Goal: Task Accomplishment & Management: Use online tool/utility

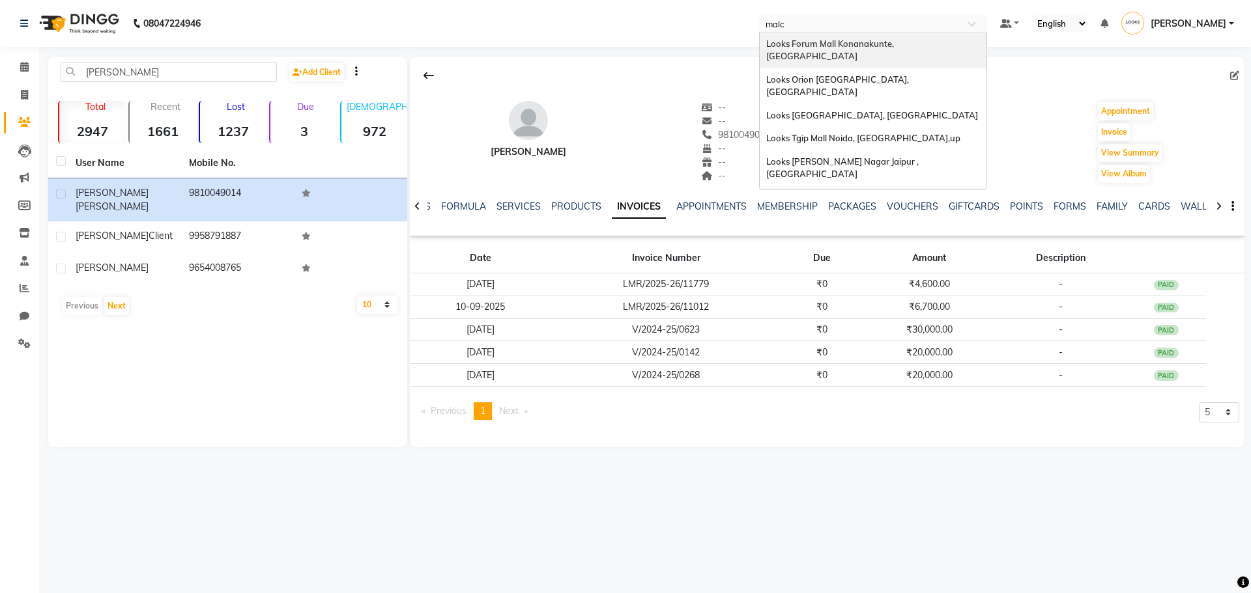
type input "malch"
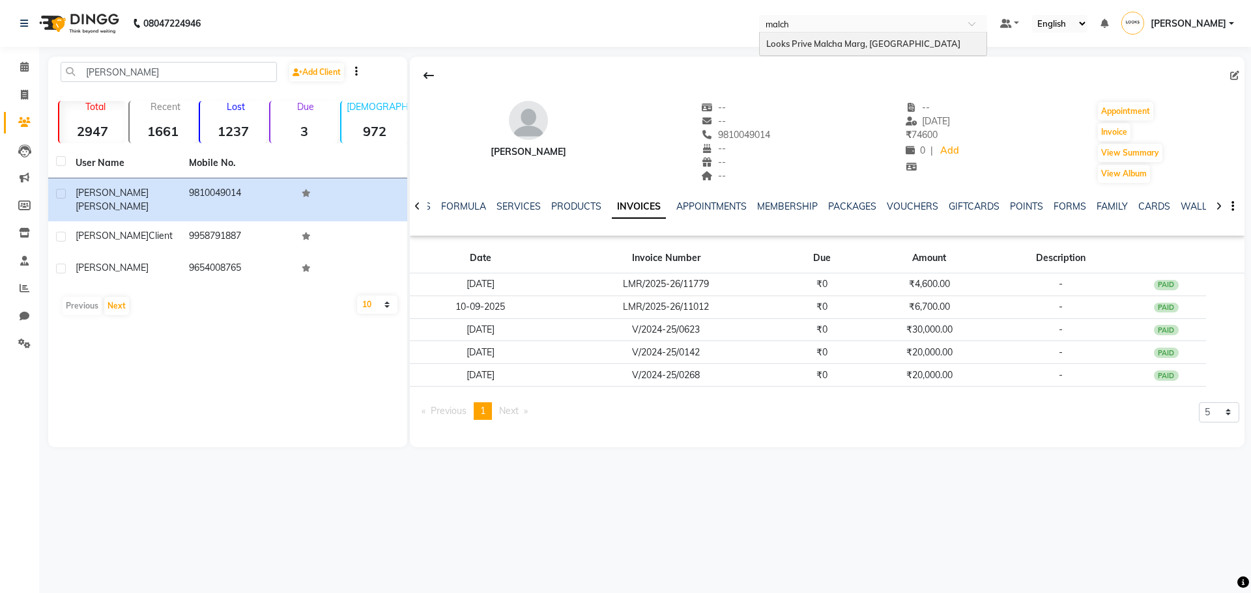
click at [833, 35] on div "Looks Prive Malcha Marg, [GEOGRAPHIC_DATA]" at bounding box center [873, 44] width 227 height 23
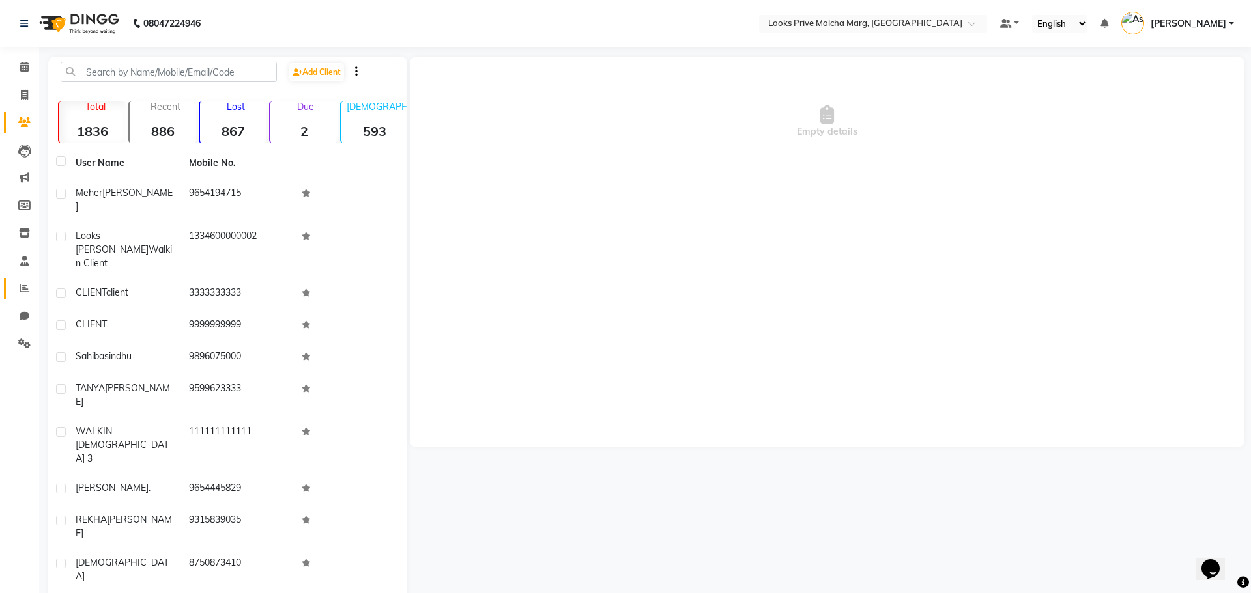
click at [21, 297] on link "Reports" at bounding box center [19, 288] width 31 height 21
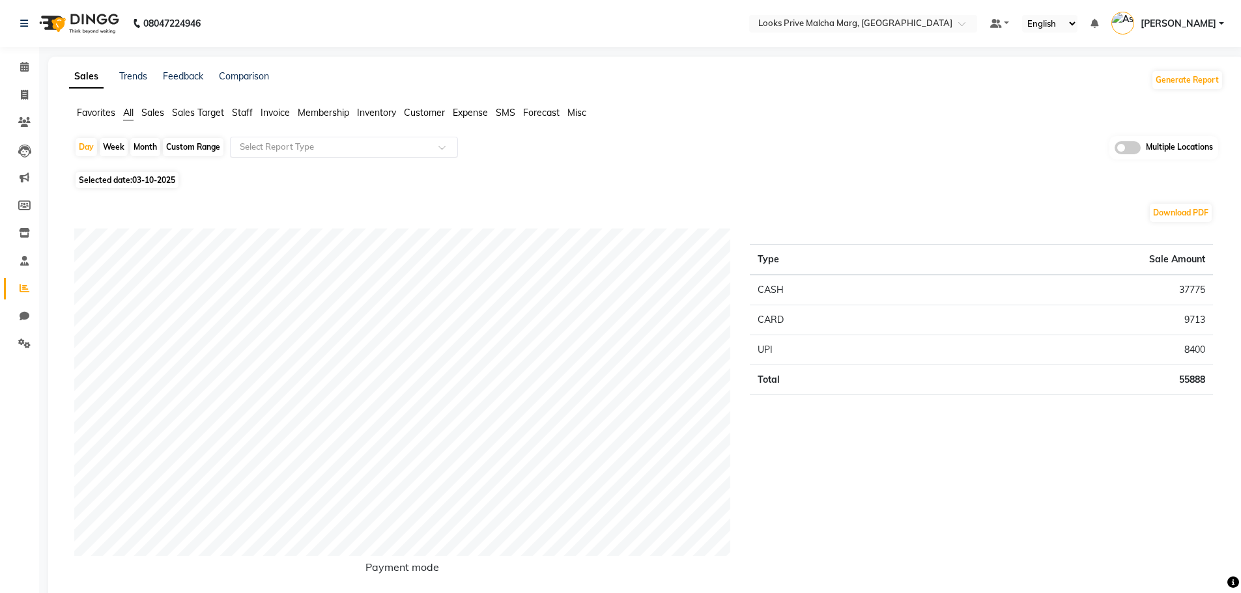
drag, startPoint x: 302, startPoint y: 150, endPoint x: 311, endPoint y: 139, distance: 14.3
click at [302, 150] on input "text" at bounding box center [331, 147] width 188 height 13
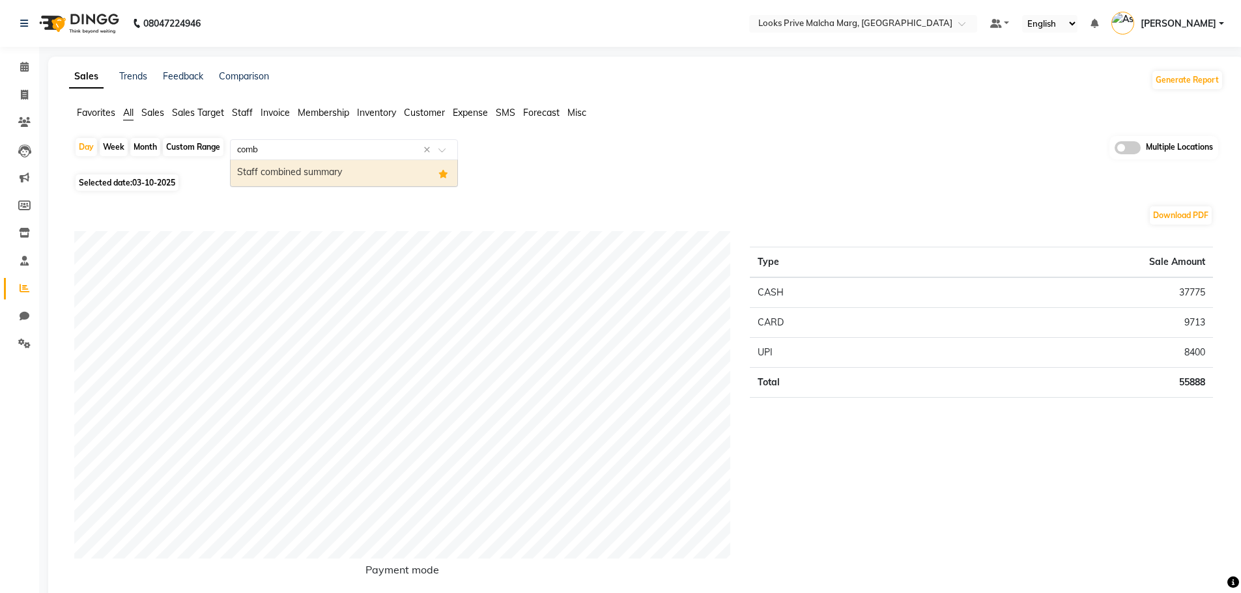
type input "combi"
click at [330, 174] on div "Staff combined summary" at bounding box center [344, 173] width 227 height 26
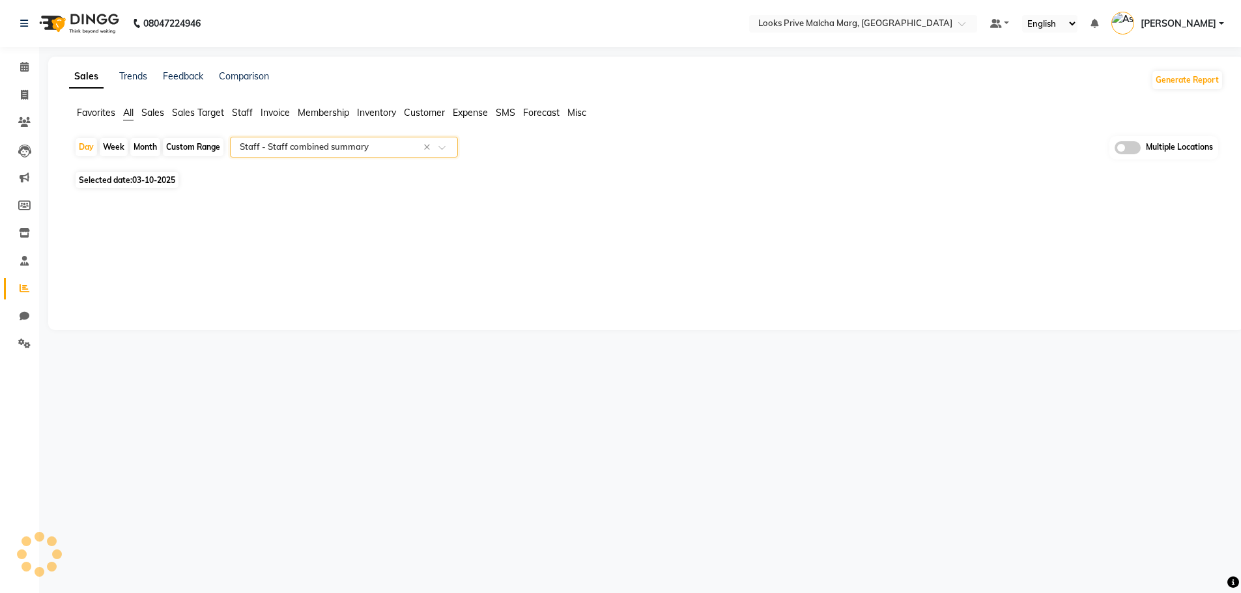
select select "full_report"
select select "csv"
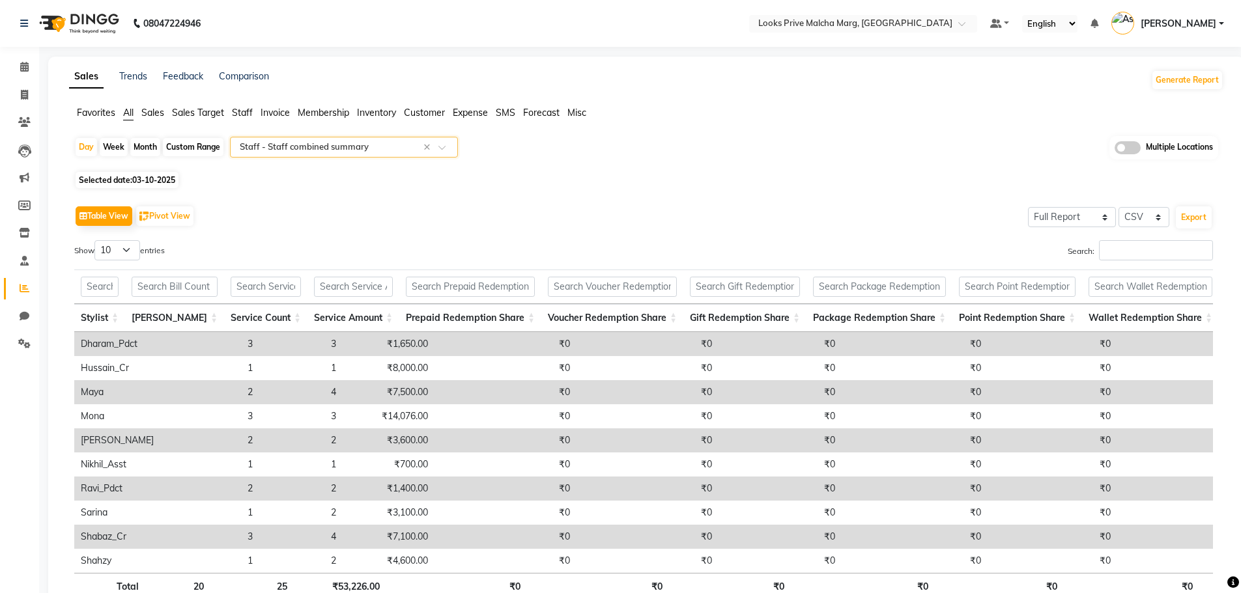
click at [163, 143] on div "Custom Range" at bounding box center [193, 147] width 61 height 18
select select "10"
select select "2025"
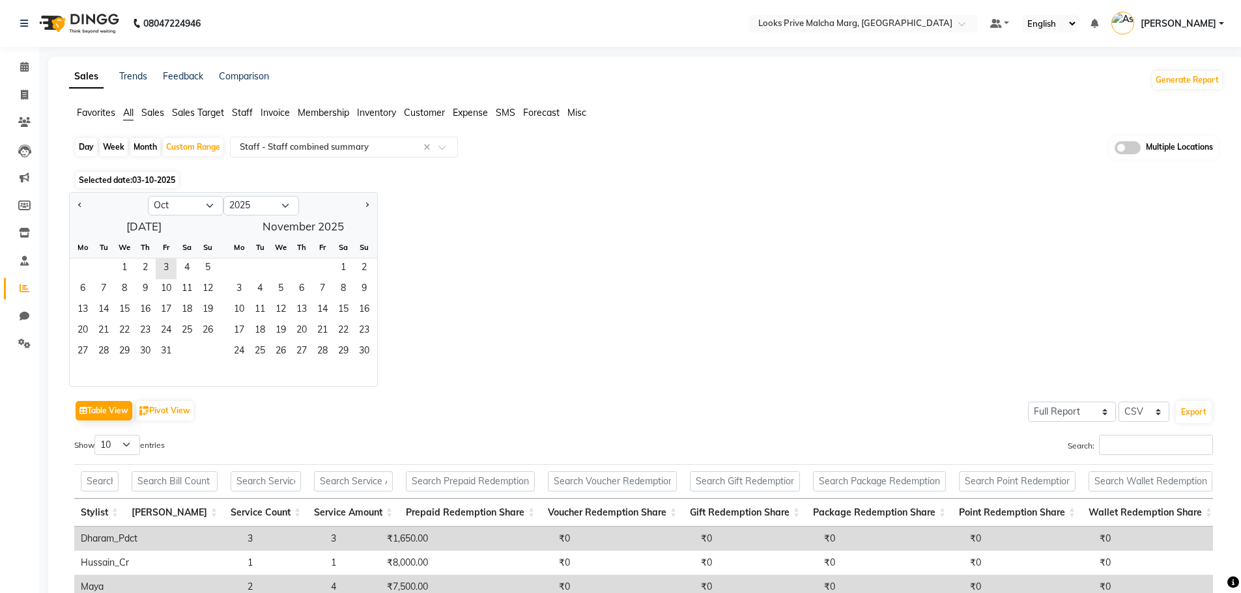
click at [151, 146] on div "Month" at bounding box center [145, 147] width 30 height 18
select select "10"
select select "2025"
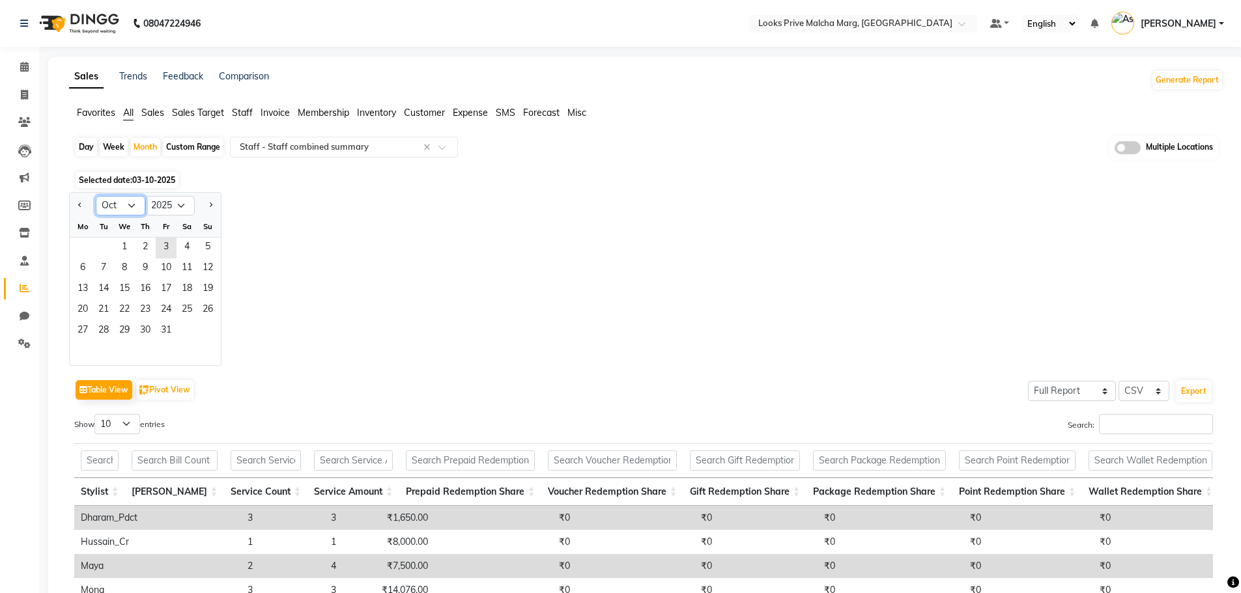
drag, startPoint x: 131, startPoint y: 200, endPoint x: 124, endPoint y: 212, distance: 14.0
click at [128, 201] on select "Jan Feb Mar Apr May Jun Jul Aug Sep Oct Nov Dec" at bounding box center [121, 206] width 50 height 20
select select "9"
click at [96, 196] on select "Jan Feb Mar Apr May Jun Jul Aug Sep Oct Nov Dec" at bounding box center [121, 206] width 50 height 20
click at [81, 247] on span "1" at bounding box center [82, 248] width 21 height 21
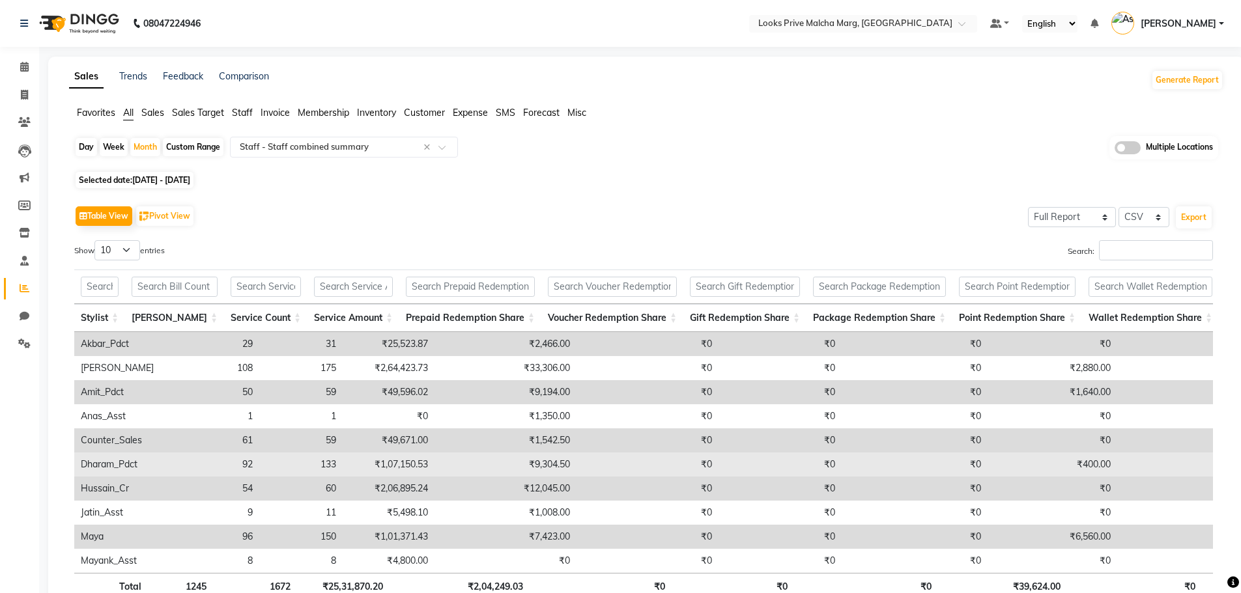
click at [108, 457] on td "Dharam_Pdct" at bounding box center [117, 465] width 86 height 24
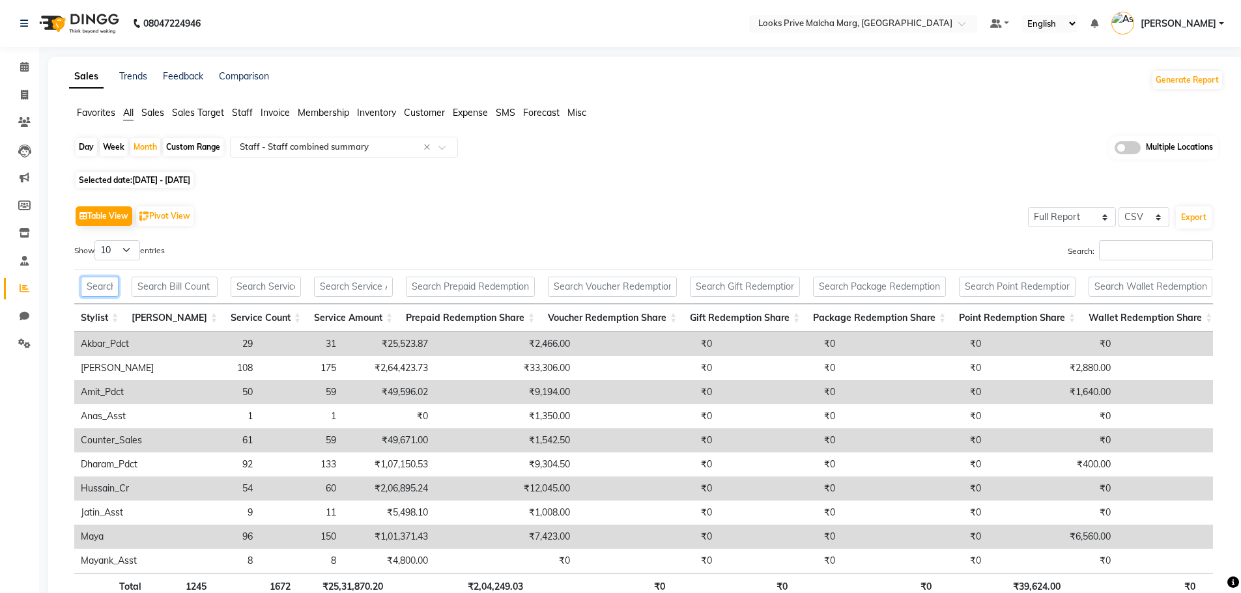
click at [119, 283] on input "text" at bounding box center [100, 287] width 38 height 20
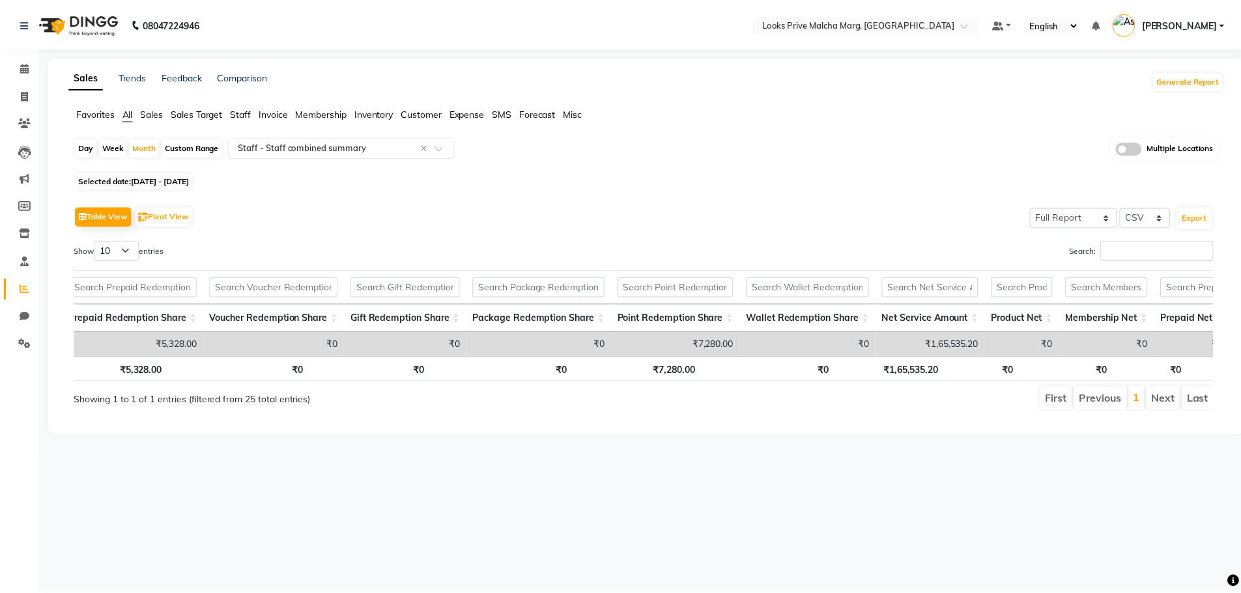
scroll to position [0, 523]
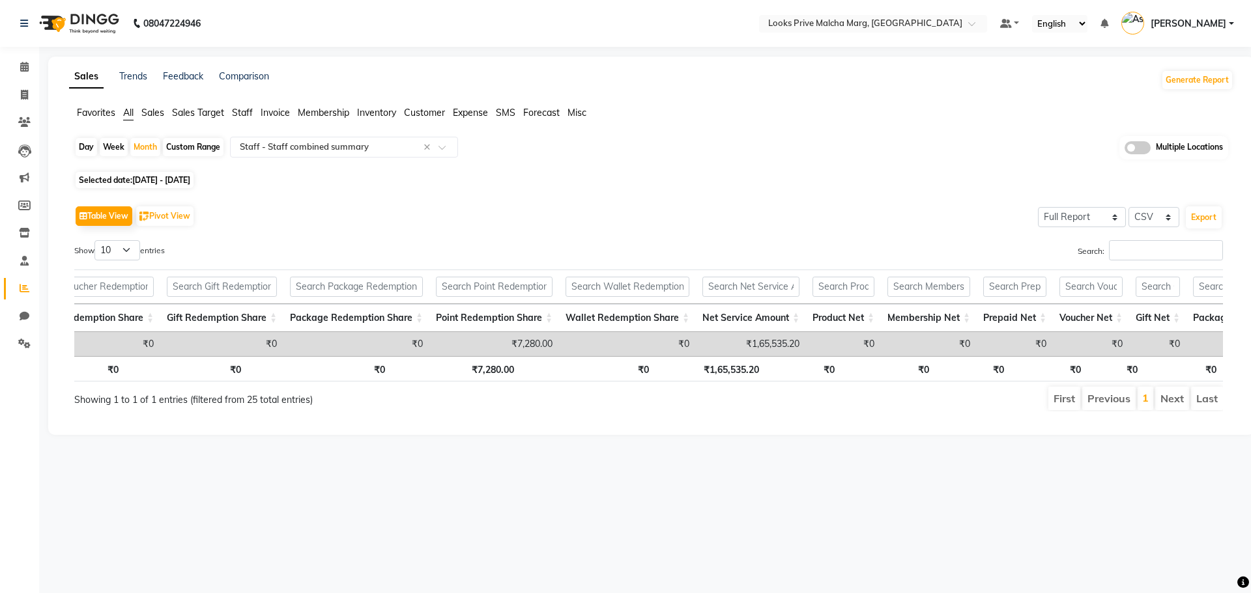
type input "mona"
click at [147, 180] on span "01-09-2025 - 30-09-2025" at bounding box center [161, 180] width 58 height 10
select select "9"
select select "2025"
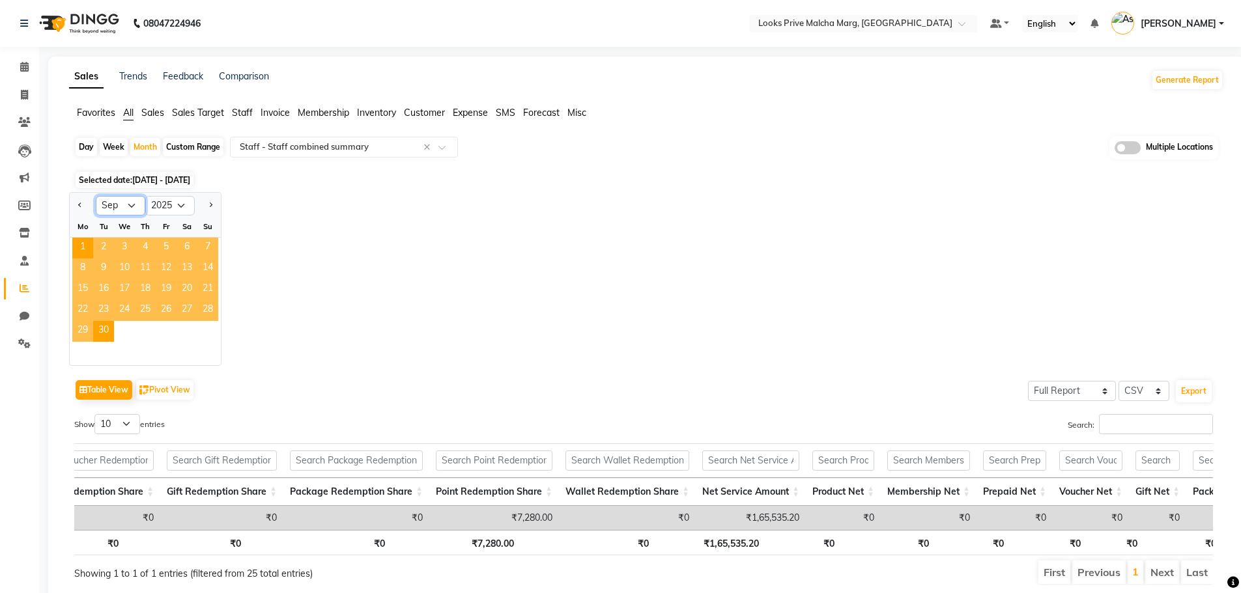
click at [141, 207] on select "Jan Feb Mar Apr May Jun Jul Aug Sep Oct Nov Dec" at bounding box center [121, 206] width 50 height 20
select select "10"
click at [96, 196] on select "Jan Feb Mar Apr May Jun Jul Aug Sep Oct Nov Dec" at bounding box center [121, 206] width 50 height 20
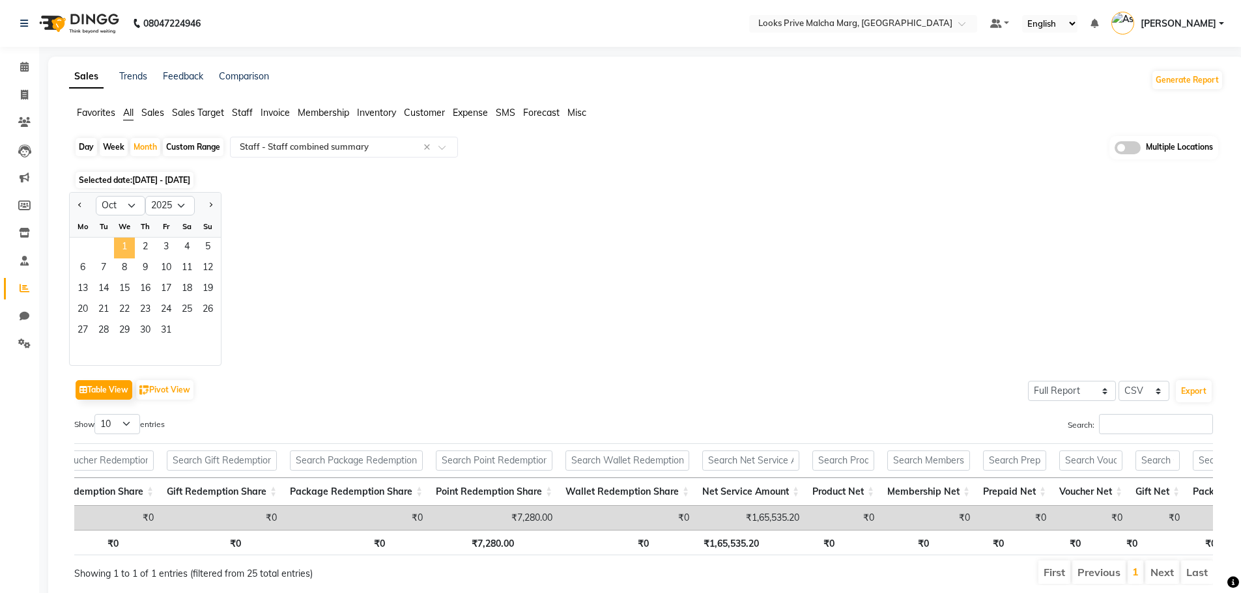
click at [122, 241] on span "1" at bounding box center [124, 248] width 21 height 21
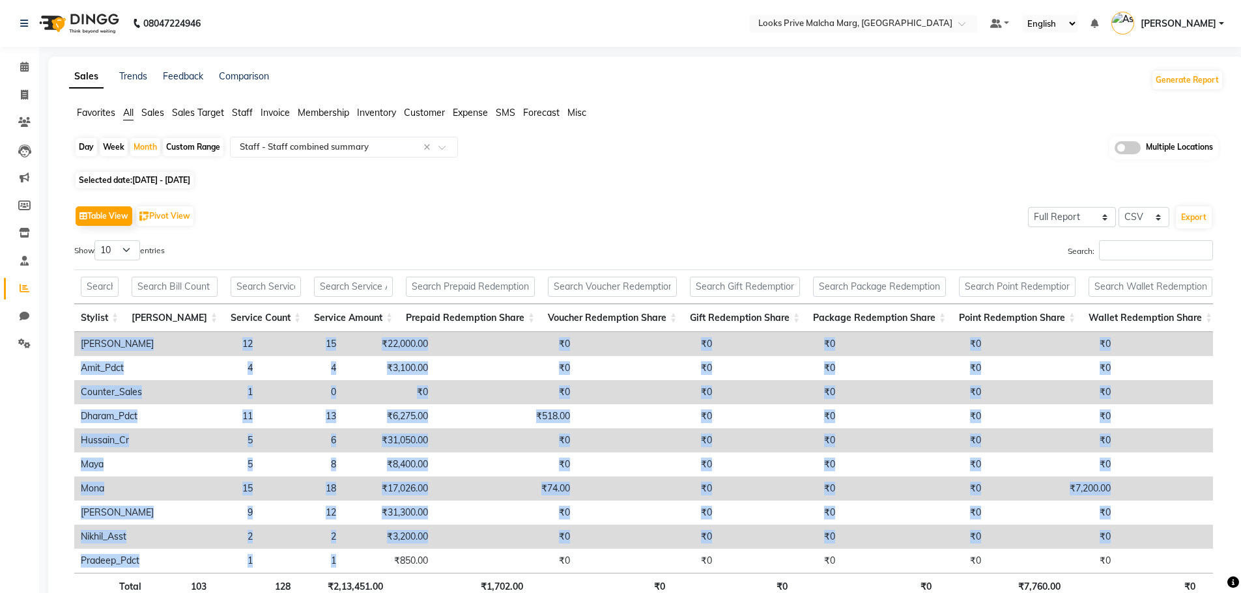
drag, startPoint x: 380, startPoint y: 577, endPoint x: 425, endPoint y: 578, distance: 45.0
click at [425, 573] on div "Stylist Bill Count Service Count Service Amount Prepaid Redemption Share Vouche…" at bounding box center [643, 452] width 1139 height 241
drag, startPoint x: 424, startPoint y: 584, endPoint x: 619, endPoint y: 582, distance: 194.8
click at [619, 582] on div "Stylist Bill Count Service Count Service Amount Prepaid Redemption Share Vouche…" at bounding box center [643, 434] width 1139 height 337
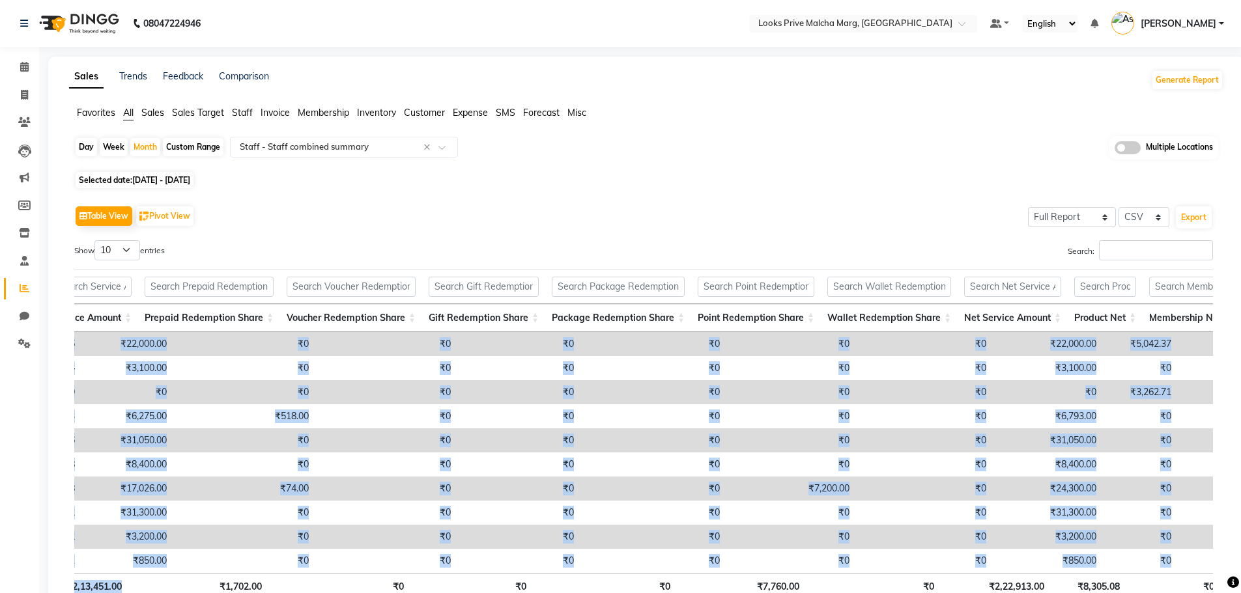
scroll to position [0, 261]
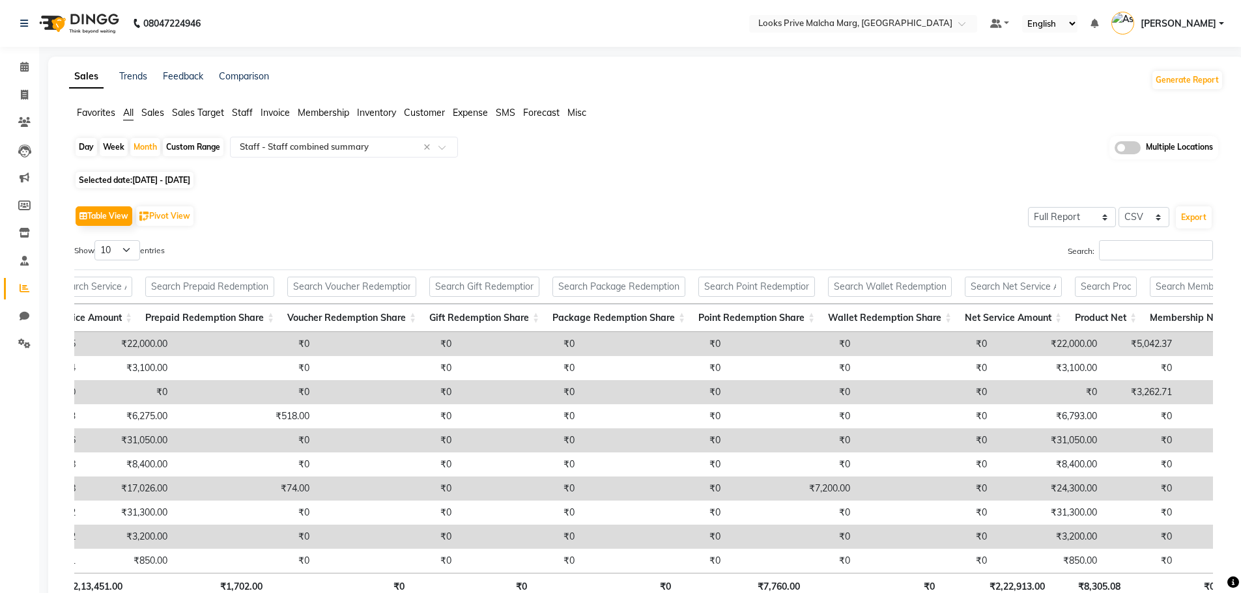
click at [758, 87] on div "Sales Trends Feedback Comparison Generate Report" at bounding box center [646, 80] width 1170 height 21
